Goal: Transaction & Acquisition: Purchase product/service

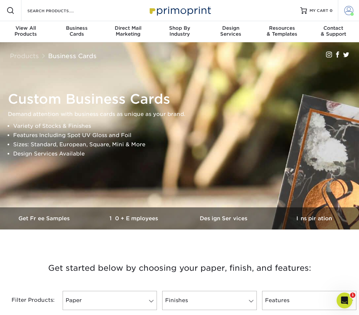
click at [258, 11] on span at bounding box center [349, 10] width 9 height 9
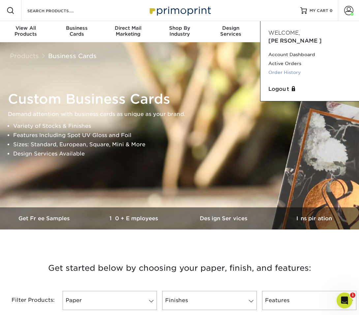
click at [258, 68] on link "Order History" at bounding box center [310, 72] width 83 height 9
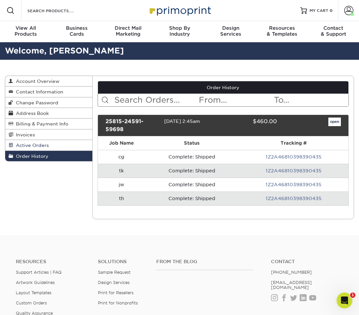
click at [44, 144] on span "Active Orders" at bounding box center [31, 145] width 36 height 5
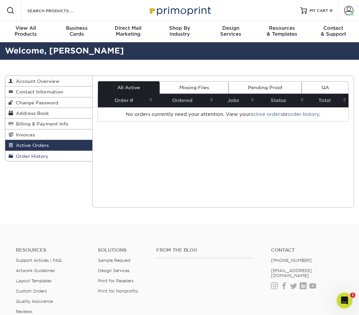
click at [44, 157] on span "Order History" at bounding box center [30, 155] width 35 height 5
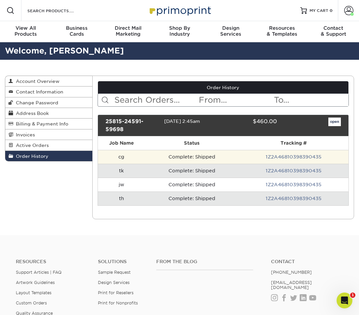
click at [123, 160] on td "cg" at bounding box center [121, 157] width 47 height 14
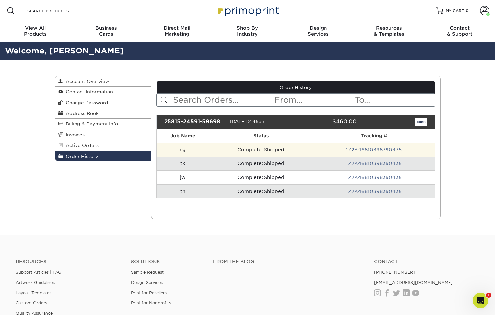
click at [359, 145] on td "1Z2A46810398390435" at bounding box center [374, 150] width 122 height 14
click at [359, 146] on td "1Z2A46810398390435" at bounding box center [374, 150] width 122 height 14
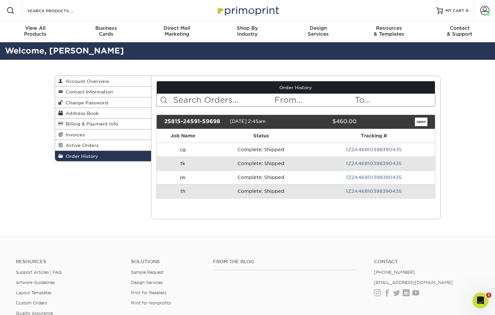
click at [358, 151] on link "1Z2A46810398390435" at bounding box center [374, 149] width 56 height 5
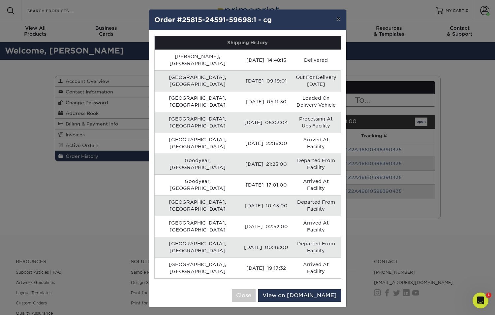
click at [339, 20] on button "×" at bounding box center [338, 19] width 15 height 18
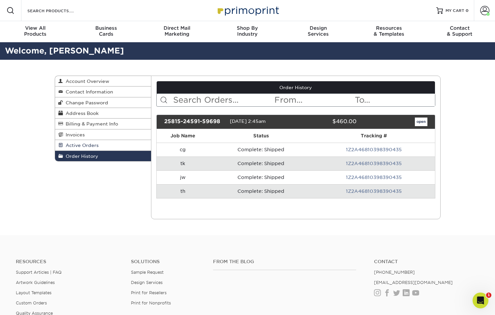
click at [101, 145] on link "Active Orders" at bounding box center [103, 145] width 96 height 11
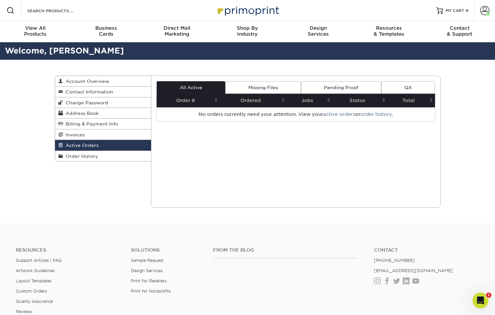
click at [253, 98] on th "Ordered" at bounding box center [253, 101] width 67 height 14
click at [265, 78] on div "Current Orders 0 Active 0 Missing Files" at bounding box center [296, 142] width 290 height 132
click at [265, 86] on link "Missing Files" at bounding box center [263, 87] width 76 height 13
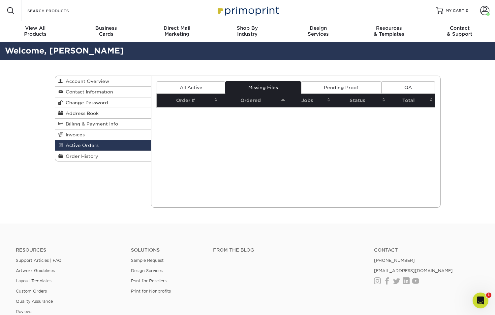
click at [206, 87] on link "All Active" at bounding box center [191, 87] width 69 height 13
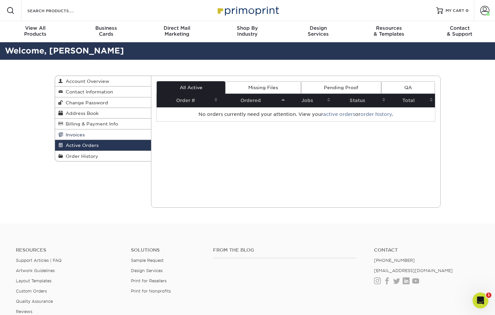
click at [101, 136] on link "Invoices" at bounding box center [103, 134] width 96 height 11
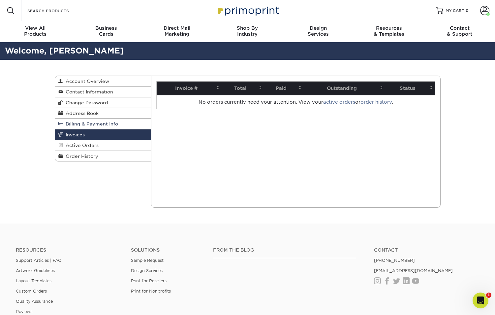
click at [103, 126] on span "Billing & Payment Info" at bounding box center [90, 123] width 55 height 5
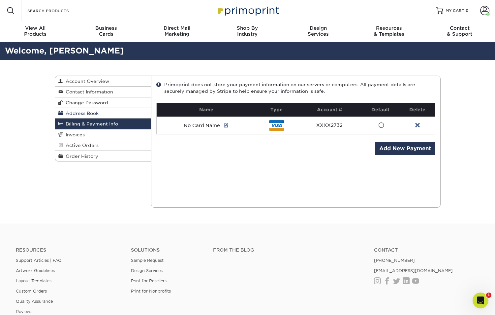
click at [103, 115] on link "Address Book" at bounding box center [103, 113] width 96 height 11
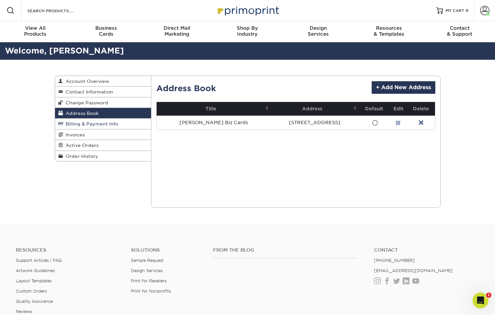
click at [131, 124] on link "Billing & Payment Info" at bounding box center [103, 124] width 96 height 11
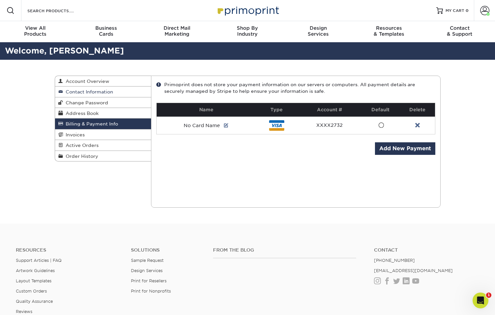
click at [118, 96] on link "Contact Information" at bounding box center [103, 91] width 96 height 11
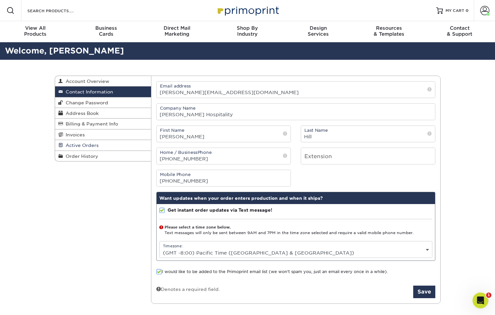
click at [106, 148] on link "Active Orders" at bounding box center [103, 145] width 96 height 11
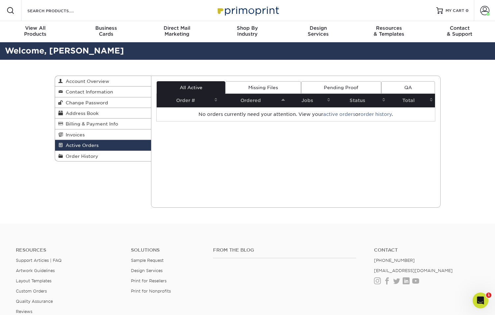
click at [271, 89] on link "Missing Files" at bounding box center [263, 87] width 76 height 13
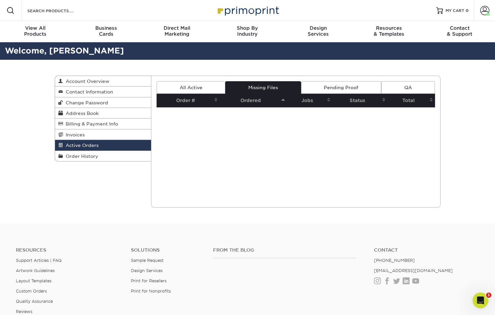
click at [335, 88] on link "Pending Proof" at bounding box center [341, 87] width 80 height 13
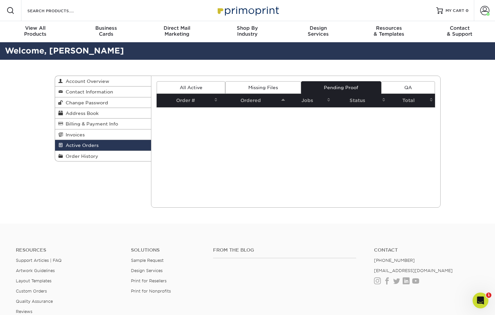
click at [359, 86] on link "QA" at bounding box center [408, 87] width 53 height 13
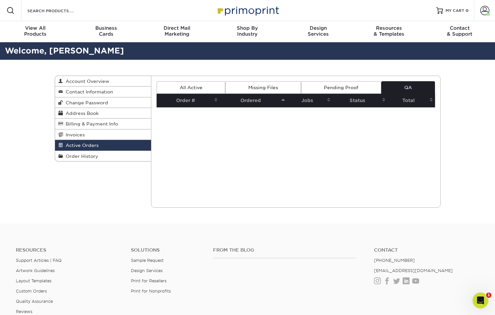
click at [176, 85] on link "All Active" at bounding box center [191, 87] width 69 height 13
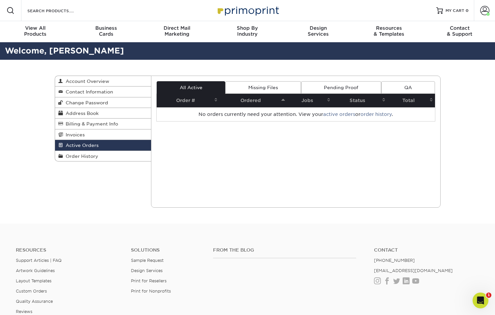
click at [85, 163] on div "Active Orders Account Overview Contact Information Change Password Address Book…" at bounding box center [248, 142] width 396 height 164
click at [85, 159] on span "Order History" at bounding box center [80, 155] width 35 height 5
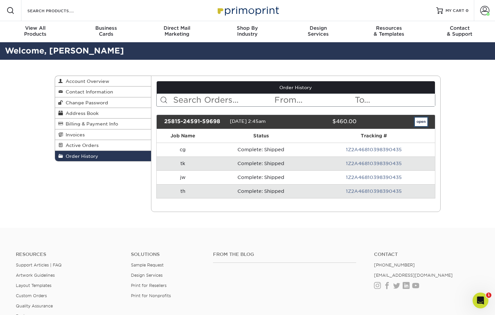
click at [359, 123] on link "open" at bounding box center [421, 122] width 13 height 9
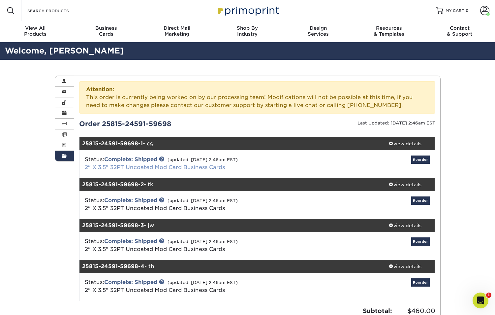
click at [153, 169] on link "2" X 3.5" 32PT Uncoated Mod Card Business Cards" at bounding box center [155, 167] width 140 height 6
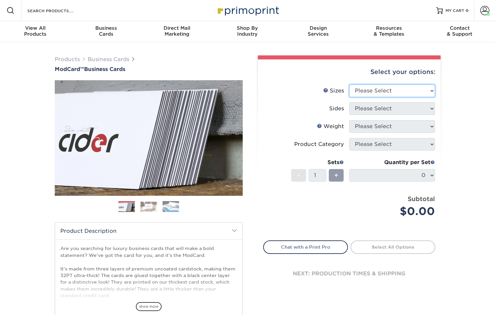
click at [418, 92] on select "Please Select 1.5" x 3.5" - Mini 1.75" x 3.5" - Mini 2" x 2" - Square 2" x 3" -…" at bounding box center [393, 91] width 86 height 13
select select "2.00x3.50"
click at [350, 85] on select "Please Select 1.5" x 3.5" - Mini 1.75" x 3.5" - Mini 2" x 2" - Square 2" x 3" -…" at bounding box center [393, 91] width 86 height 13
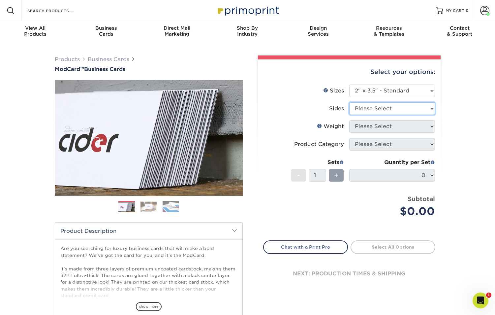
click at [393, 109] on select "Please Select Print Both Sides Print Front Only" at bounding box center [393, 108] width 86 height 13
select select "13abbda7-1d64-4f25-8bb2-c179b224825d"
click at [350, 102] on select "Please Select Print Both Sides Print Front Only" at bounding box center [393, 108] width 86 height 13
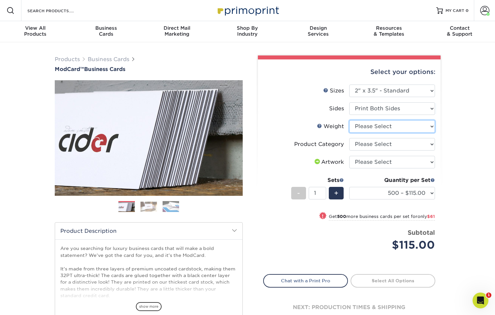
click at [388, 127] on select "Please Select 32PTUCBLK" at bounding box center [393, 126] width 86 height 13
select select "32PTUCBLK"
click at [350, 120] on select "Please Select 32PTUCBLK" at bounding box center [393, 126] width 86 height 13
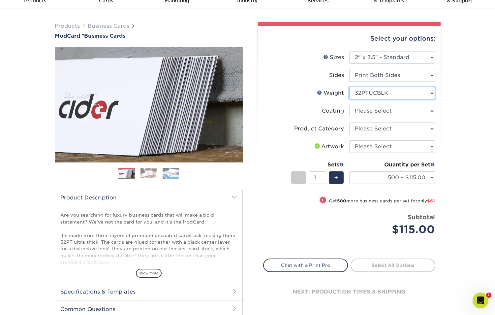
scroll to position [34, 0]
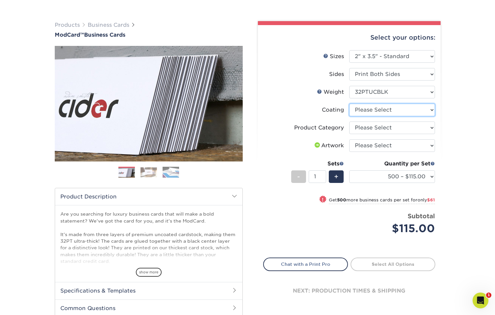
click at [400, 111] on select at bounding box center [393, 110] width 86 height 13
select select "3e7618de-abca-4bda-9f97-8b9129e913d8"
click at [350, 104] on select at bounding box center [393, 110] width 86 height 13
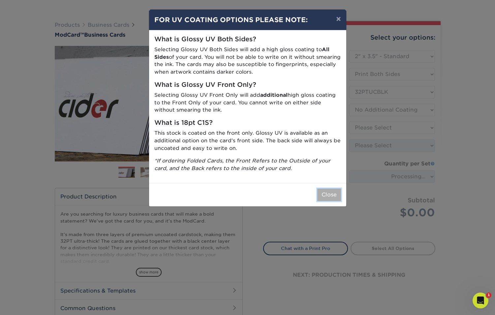
click at [329, 192] on button "Close" at bounding box center [330, 194] width 24 height 13
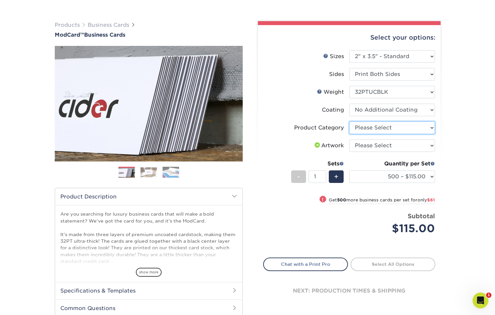
click at [395, 130] on select "Please Select Business Cards" at bounding box center [393, 127] width 86 height 13
select select "3b5148f1-0588-4f88-a218-97bcfdce65c1"
click at [350, 121] on select "Please Select Business Cards" at bounding box center [393, 127] width 86 height 13
click at [392, 151] on select "Please Select I will upload files I need a design - $100" at bounding box center [393, 145] width 86 height 13
select select "upload"
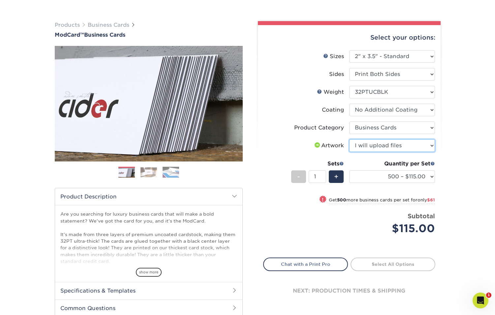
click at [350, 139] on select "Please Select I will upload files I need a design - $100" at bounding box center [393, 145] width 86 height 13
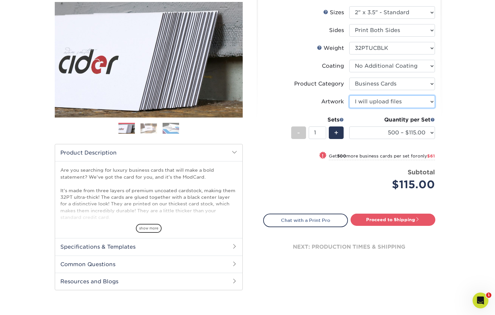
scroll to position [83, 0]
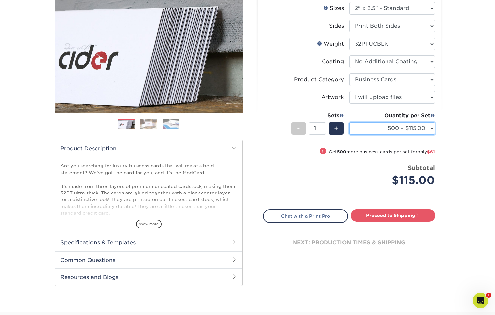
click at [426, 130] on select "500 – $115.00 1000 – $176.00" at bounding box center [393, 128] width 86 height 13
click at [350, 122] on select "500 – $115.00 1000 – $176.00" at bounding box center [393, 128] width 86 height 13
click at [333, 127] on div "+" at bounding box center [336, 128] width 15 height 13
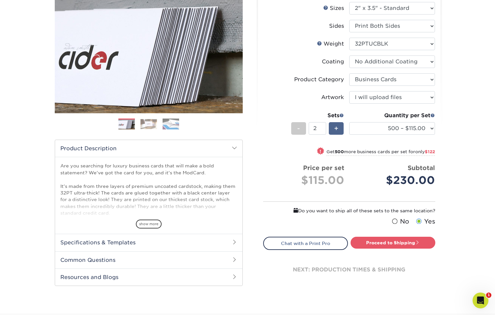
click at [333, 127] on div "+" at bounding box center [336, 128] width 15 height 13
type input "3"
click at [387, 245] on link "Proceed to Shipping" at bounding box center [393, 243] width 85 height 12
type input "Set 1"
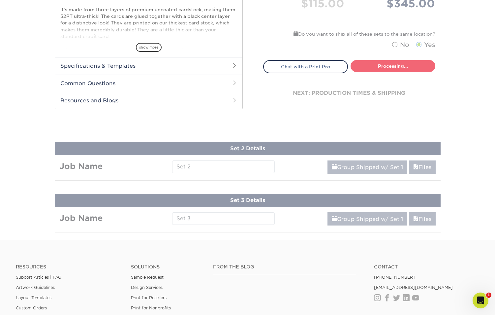
select select "5f593cd4-e965-446d-a983-0d73bfd06503"
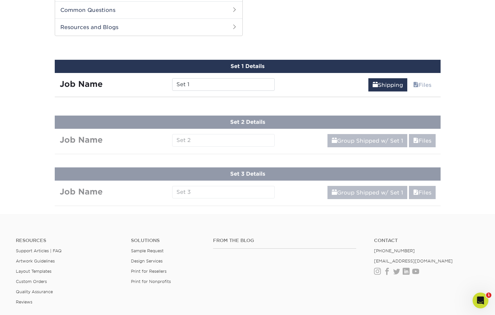
scroll to position [337, 0]
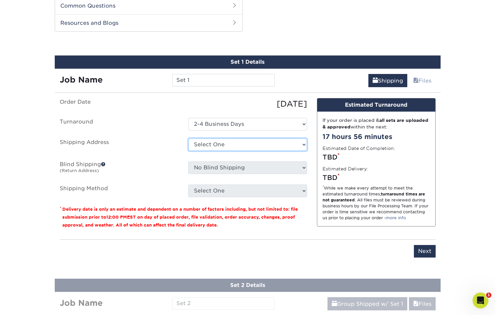
click at [268, 147] on select "Select One Kaufman Biz Cards + Add New Address" at bounding box center [247, 144] width 119 height 13
select select "285098"
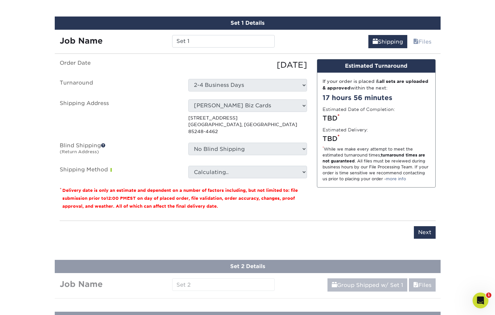
scroll to position [376, 0]
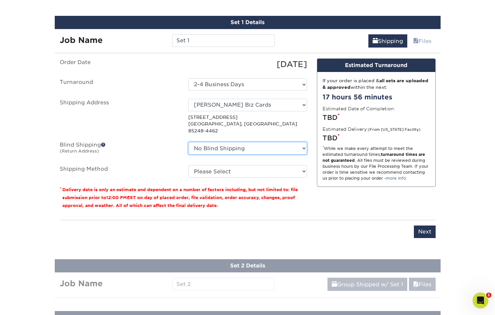
click at [283, 142] on select "No Blind Shipping Kaufman Biz Cards + Add New Address" at bounding box center [247, 148] width 119 height 13
select select "285098"
click at [188, 142] on select "No Blind Shipping Kaufman Biz Cards + Add New Address" at bounding box center [247, 148] width 119 height 13
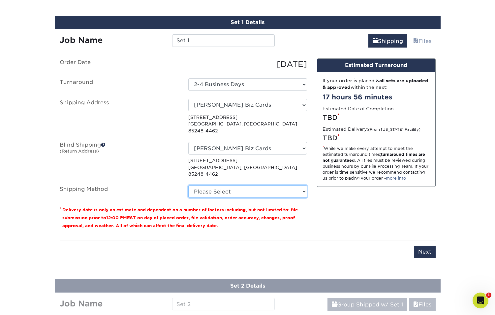
click at [262, 185] on select "Please Select Ground Shipping (+$21.00) 3 Day Shipping Service (+$27.68) 2 Day …" at bounding box center [247, 191] width 119 height 13
select select "03"
click at [188, 185] on select "Please Select Ground Shipping (+$21.00) 3 Day Shipping Service (+$27.68) 2 Day …" at bounding box center [247, 191] width 119 height 13
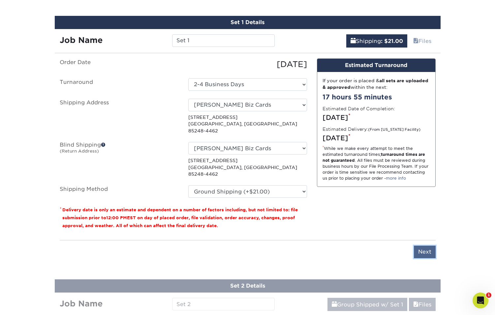
click at [426, 246] on input "Next" at bounding box center [425, 252] width 22 height 13
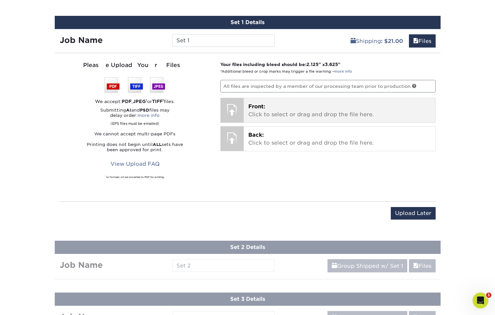
click at [307, 112] on p "Front: Click to select or drag and drop the file here." at bounding box center [340, 111] width 183 height 16
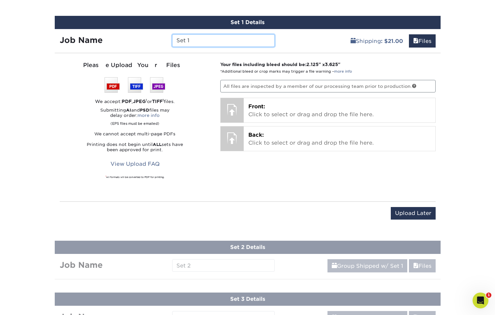
drag, startPoint x: 198, startPoint y: 39, endPoint x: 154, endPoint y: 38, distance: 44.2
click at [154, 38] on div "Job Name Set 1" at bounding box center [167, 40] width 225 height 13
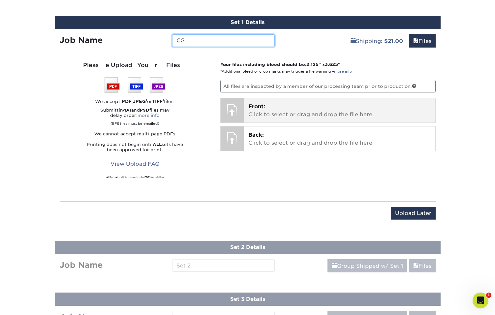
type input "CG"
click at [279, 118] on div "Front: Click to select or drag and drop the file here. Choose file" at bounding box center [340, 110] width 192 height 24
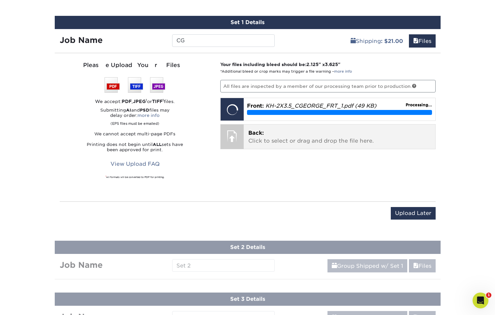
click at [302, 136] on p "Back: Click to select or drag and drop the file here." at bounding box center [340, 137] width 183 height 16
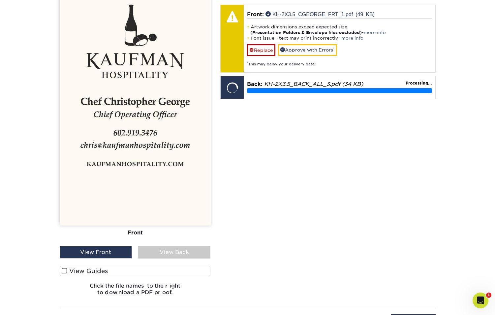
scroll to position [472, 0]
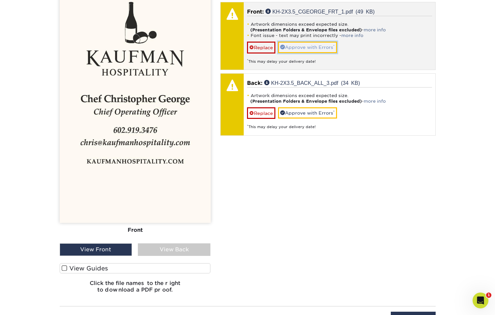
click at [298, 45] on link "Approve with Errors *" at bounding box center [307, 47] width 59 height 11
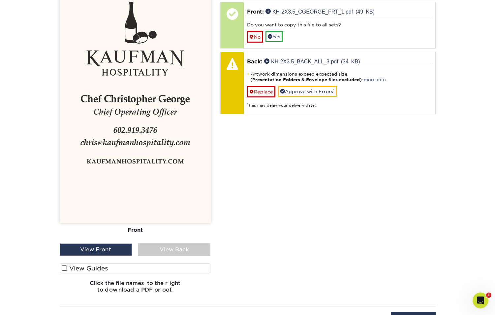
click at [159, 245] on div "View Back" at bounding box center [174, 249] width 73 height 13
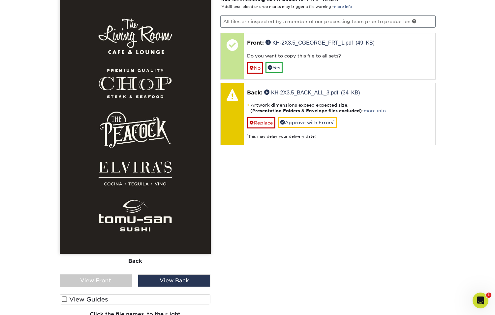
scroll to position [438, 0]
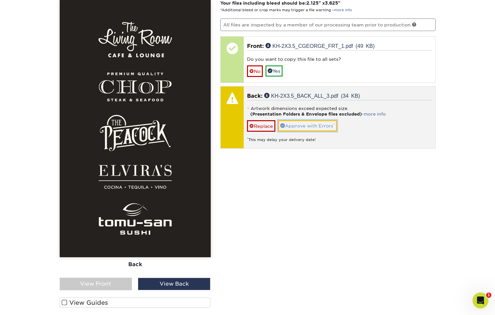
click at [310, 124] on link "Approve with Errors *" at bounding box center [307, 125] width 59 height 11
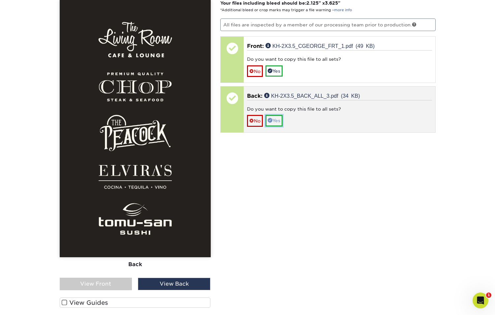
click at [280, 123] on link "Yes" at bounding box center [274, 120] width 17 height 11
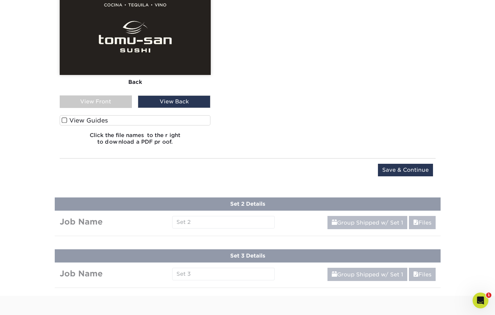
scroll to position [620, 0]
click at [69, 120] on label "View Guides" at bounding box center [135, 120] width 151 height 10
click at [0, 0] on input "View Guides" at bounding box center [0, 0] width 0 height 0
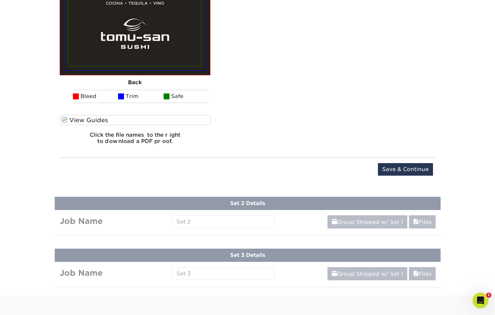
click at [69, 120] on label "View Guides" at bounding box center [135, 120] width 151 height 10
click at [0, 0] on input "View Guides" at bounding box center [0, 0] width 0 height 0
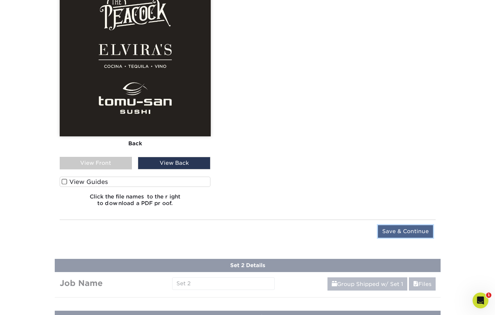
click at [411, 230] on input "Save & Continue" at bounding box center [405, 231] width 55 height 13
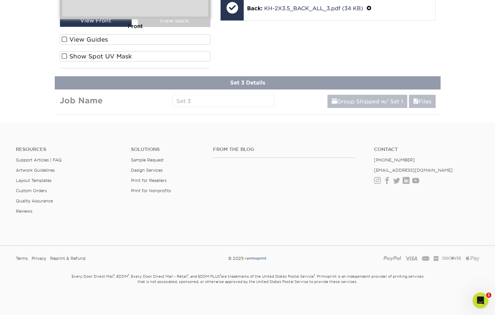
scroll to position [310, 0]
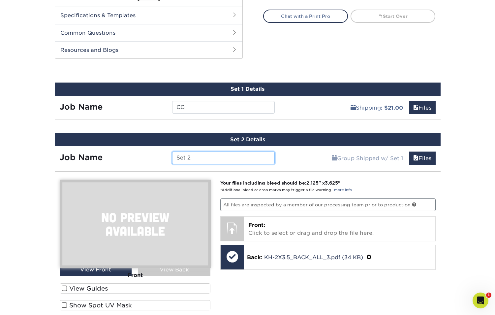
drag, startPoint x: 200, startPoint y: 161, endPoint x: 170, endPoint y: 158, distance: 30.5
click at [170, 158] on div "Set 2" at bounding box center [223, 158] width 113 height 13
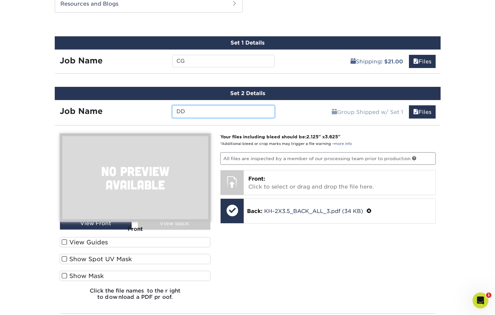
scroll to position [373, 0]
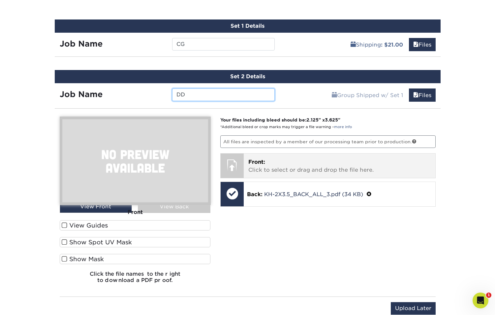
type input "DD"
click at [277, 168] on p "Front: Click to select or drag and drop the file here." at bounding box center [340, 166] width 183 height 16
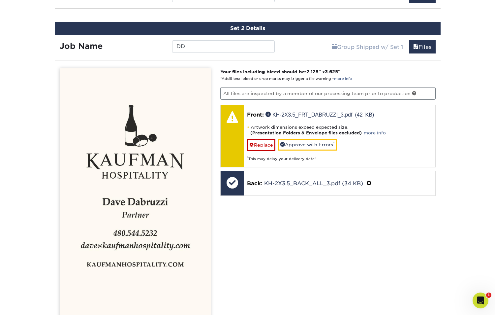
scroll to position [424, 0]
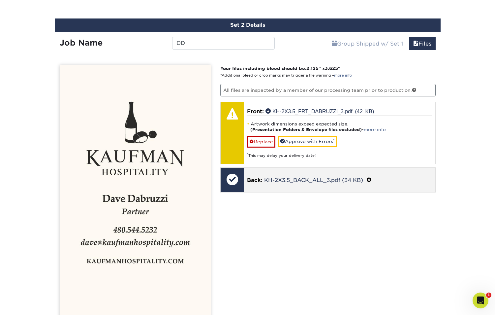
click at [272, 189] on div "Back: KH-2X3.5_BACK_ALL_3.pdf (34 KB)" at bounding box center [340, 180] width 192 height 24
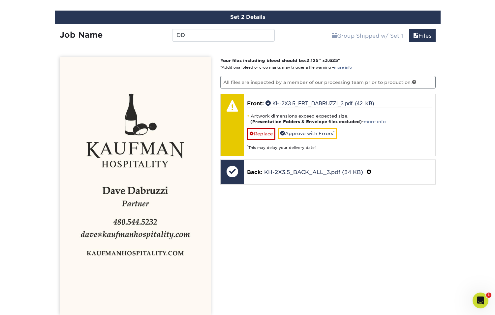
scroll to position [475, 0]
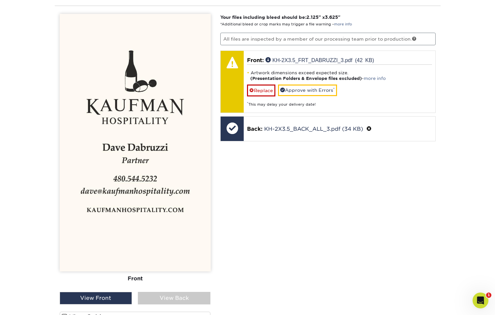
click at [173, 303] on div "View Back" at bounding box center [174, 298] width 73 height 13
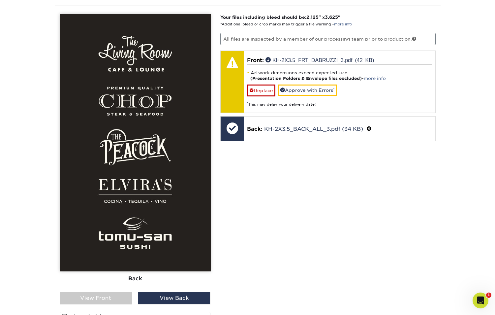
click at [95, 300] on div "View Front" at bounding box center [96, 298] width 73 height 13
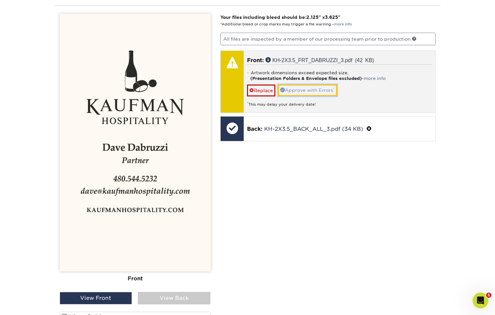
click at [309, 88] on link "Approve with Errors *" at bounding box center [307, 90] width 59 height 11
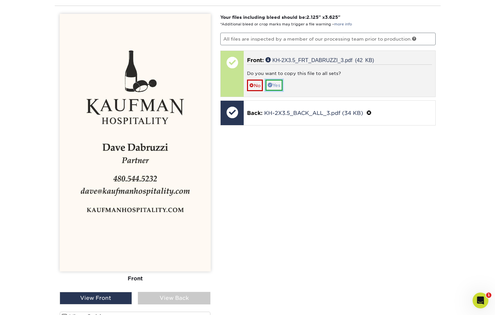
click at [281, 86] on link "Yes" at bounding box center [274, 85] width 17 height 11
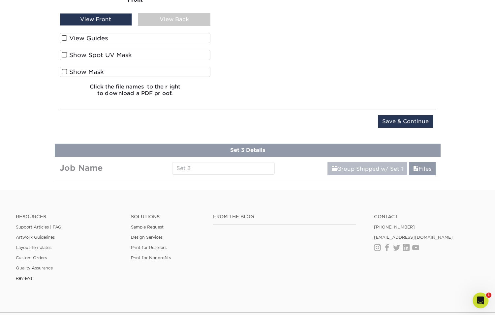
scroll to position [754, 0]
click at [395, 120] on input "Save & Continue" at bounding box center [405, 122] width 55 height 13
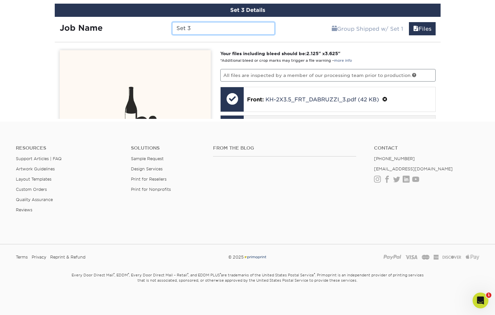
scroll to position [499, 0]
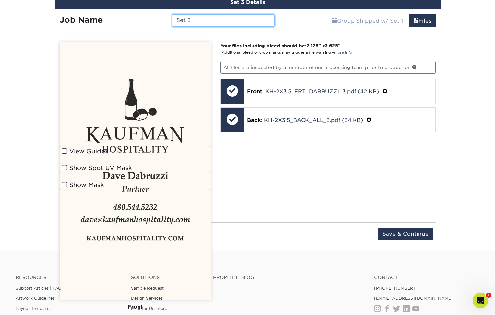
drag, startPoint x: 200, startPoint y: 17, endPoint x: 198, endPoint y: 21, distance: 4.7
click at [198, 21] on input "Set 3" at bounding box center [223, 20] width 103 height 13
type input "r"
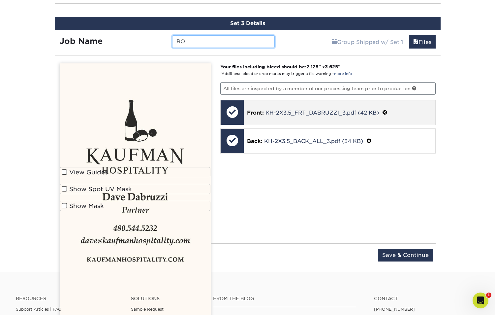
scroll to position [478, 0]
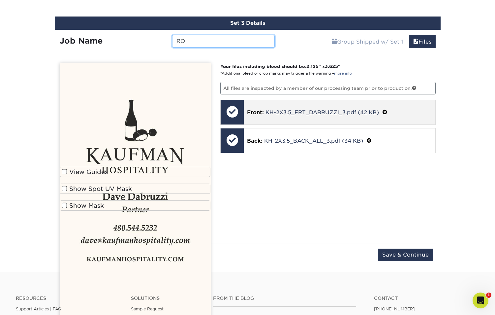
type input "RO"
click at [388, 112] on span at bounding box center [385, 112] width 5 height 6
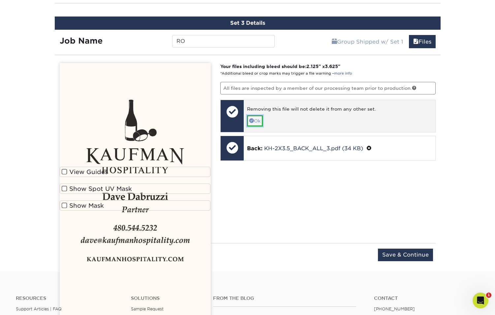
click at [255, 119] on link "Ok" at bounding box center [255, 120] width 16 height 11
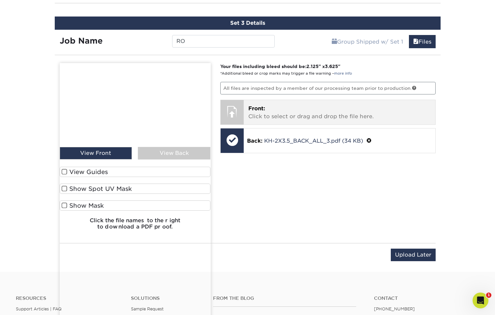
click at [262, 114] on p "Front: Click to select or drag and drop the file here." at bounding box center [340, 113] width 183 height 16
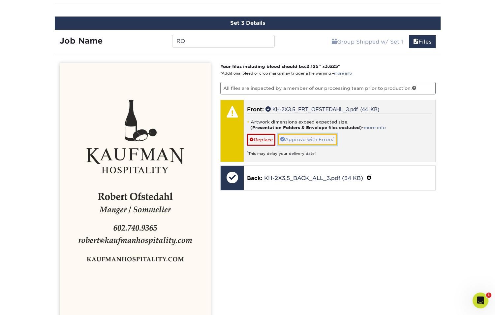
click at [298, 137] on link "Approve with Errors *" at bounding box center [307, 139] width 59 height 11
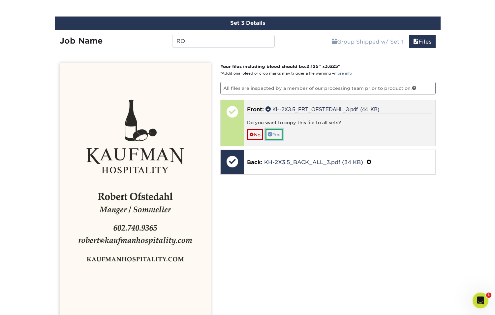
click at [279, 135] on link "Yes" at bounding box center [274, 134] width 17 height 11
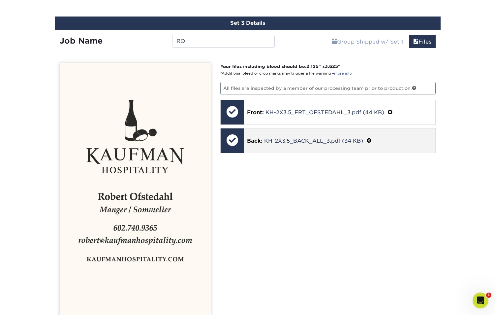
click at [277, 145] on div "Back: KH-2X3.5_BACK_ALL_3.pdf (34 KB)" at bounding box center [340, 140] width 192 height 24
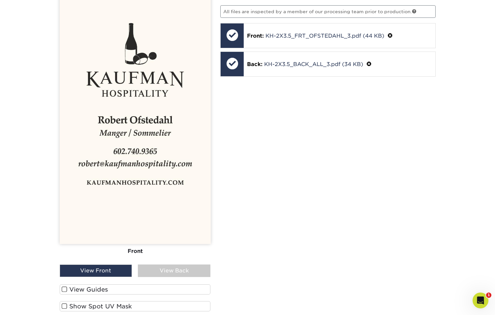
scroll to position [567, 0]
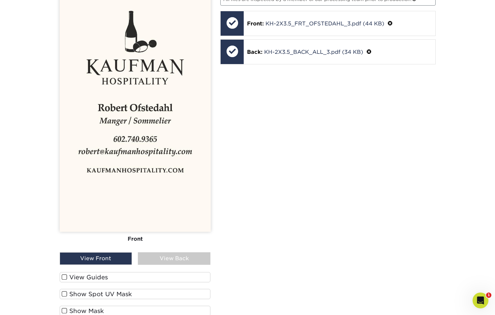
click at [170, 262] on div "View Back" at bounding box center [174, 258] width 73 height 13
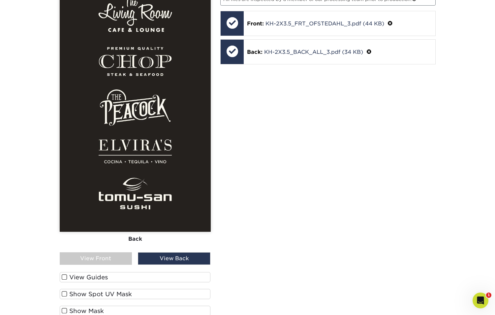
click at [125, 260] on div "View Front" at bounding box center [96, 258] width 73 height 13
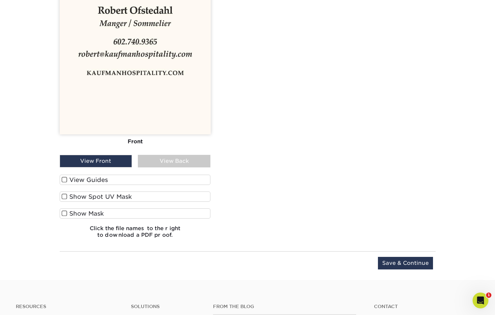
scroll to position [688, 0]
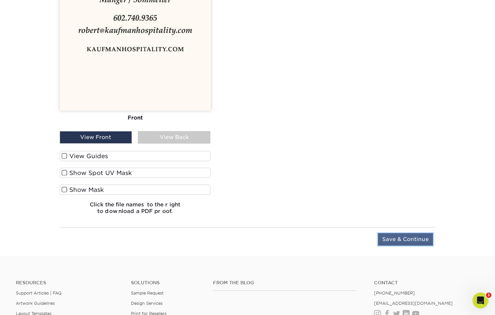
click at [400, 236] on input "Save & Continue" at bounding box center [405, 239] width 55 height 13
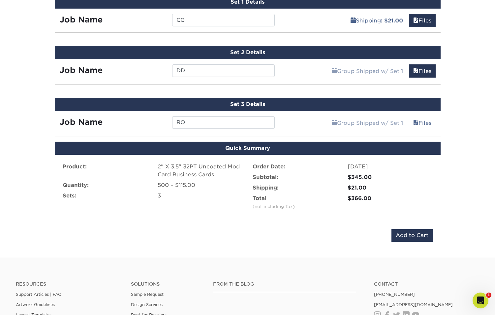
scroll to position [399, 0]
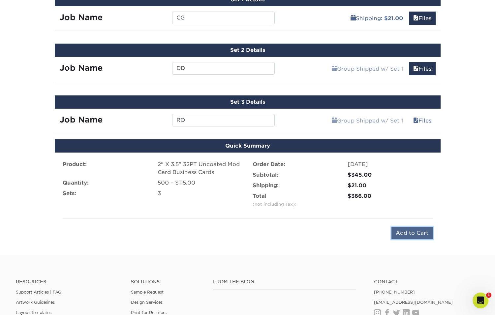
click at [417, 232] on input "Add to Cart" at bounding box center [412, 233] width 41 height 13
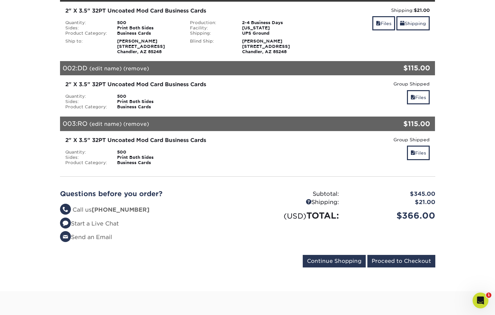
scroll to position [114, 0]
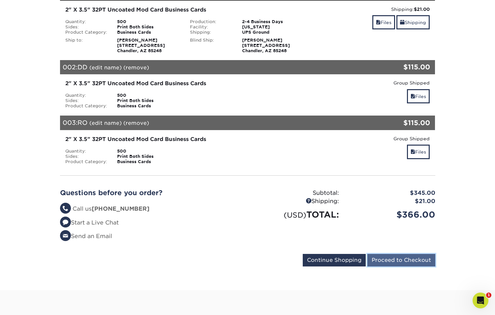
click at [398, 262] on input "Proceed to Checkout" at bounding box center [402, 260] width 68 height 13
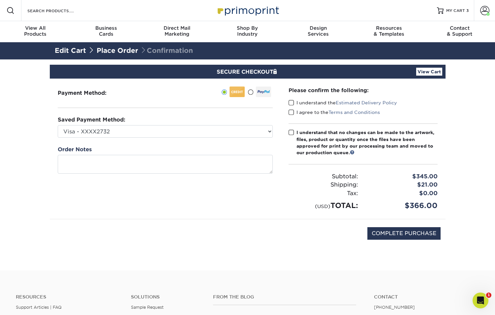
click at [292, 103] on span at bounding box center [292, 103] width 6 height 6
click at [0, 0] on input "I understand the Estimated Delivery Policy" at bounding box center [0, 0] width 0 height 0
click at [292, 112] on span at bounding box center [292, 112] width 6 height 6
click at [0, 0] on input "I agree to the Terms and Conditions" at bounding box center [0, 0] width 0 height 0
click at [291, 133] on span at bounding box center [292, 132] width 6 height 6
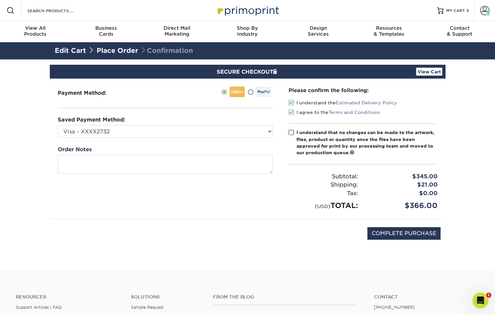
click at [0, 0] on input "I understand that no changes can be made to the artwork, files, product or quan…" at bounding box center [0, 0] width 0 height 0
click at [410, 233] on input "COMPLETE PURCHASE" at bounding box center [404, 233] width 73 height 13
type input "PROCESSING, PLEASE WAIT..."
